Goal: Transaction & Acquisition: Purchase product/service

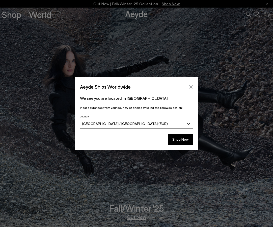
click at [190, 87] on icon "Close" at bounding box center [191, 87] width 4 height 4
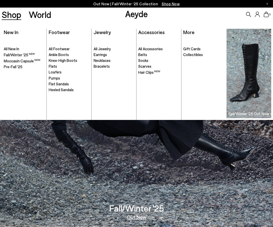
click at [14, 15] on link "Shop" at bounding box center [11, 14] width 19 height 9
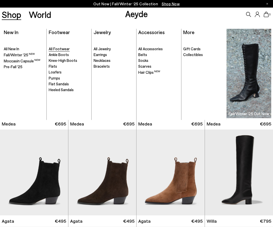
click at [61, 48] on span "All Footwear" at bounding box center [59, 48] width 21 height 5
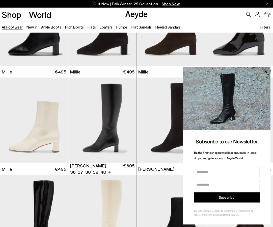
scroll to position [1775, 0]
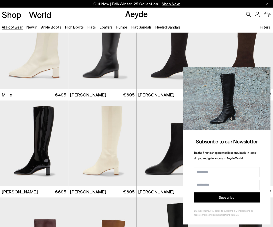
click at [266, 72] on icon at bounding box center [266, 71] width 7 height 7
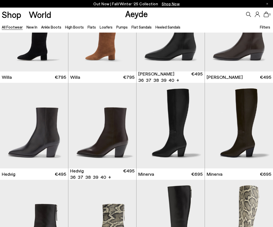
scroll to position [260, 0]
